Goal: Information Seeking & Learning: Learn about a topic

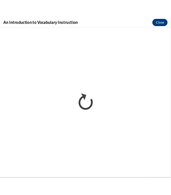
scroll to position [219, 0]
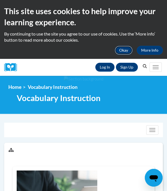
click at [125, 50] on button "Okay" at bounding box center [124, 50] width 18 height 9
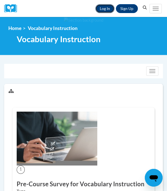
click at [106, 9] on link "Log In" at bounding box center [104, 8] width 19 height 9
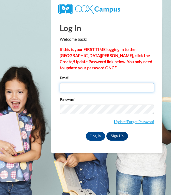
click at [97, 88] on input "Email" at bounding box center [107, 87] width 94 height 9
type input "[EMAIL_ADDRESS][DOMAIN_NAME]"
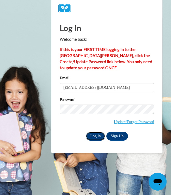
click at [91, 132] on input "Log In" at bounding box center [95, 136] width 19 height 9
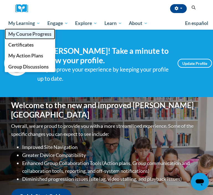
click at [26, 35] on span "My Course Progress" at bounding box center [29, 34] width 43 height 6
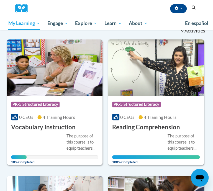
scroll to position [61, 0]
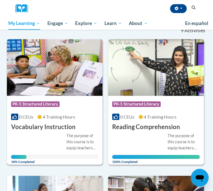
click at [73, 82] on img at bounding box center [55, 67] width 96 height 57
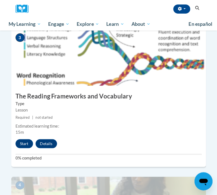
scroll to position [417, 0]
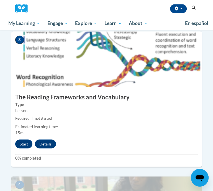
click at [24, 123] on div "3 The Reading Frameworks and Vocabulary Type Lesson Required | not started Esti…" at bounding box center [106, 98] width 191 height 135
click at [23, 139] on button "Start" at bounding box center [23, 143] width 17 height 9
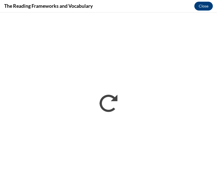
scroll to position [0, 0]
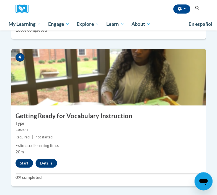
scroll to position [516, 0]
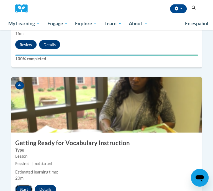
click at [19, 184] on button "Start" at bounding box center [23, 188] width 17 height 9
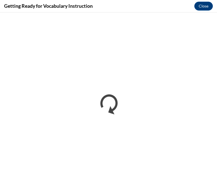
scroll to position [0, 0]
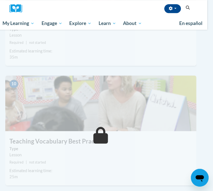
scroll to position [1285, 6]
